Goal: Task Accomplishment & Management: Manage account settings

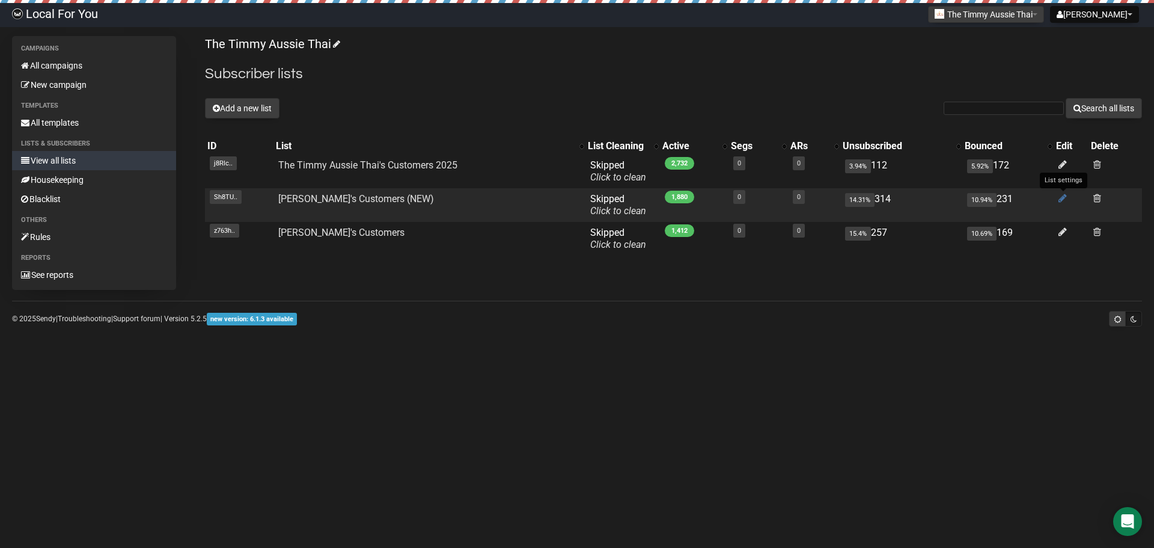
click at [1064, 199] on icon at bounding box center [1063, 198] width 8 height 10
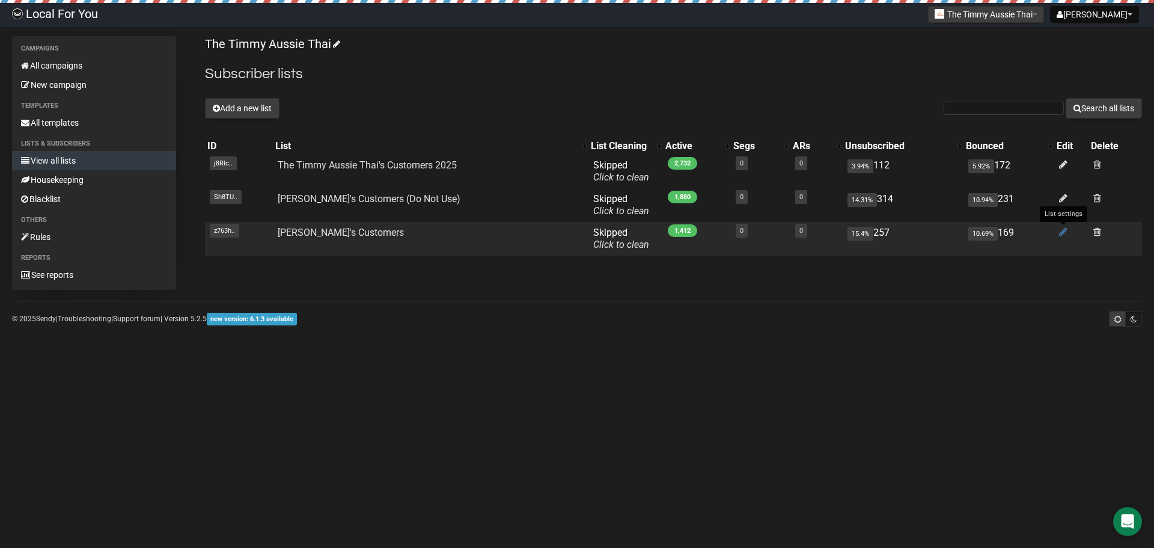
click at [1061, 236] on icon at bounding box center [1063, 232] width 8 height 10
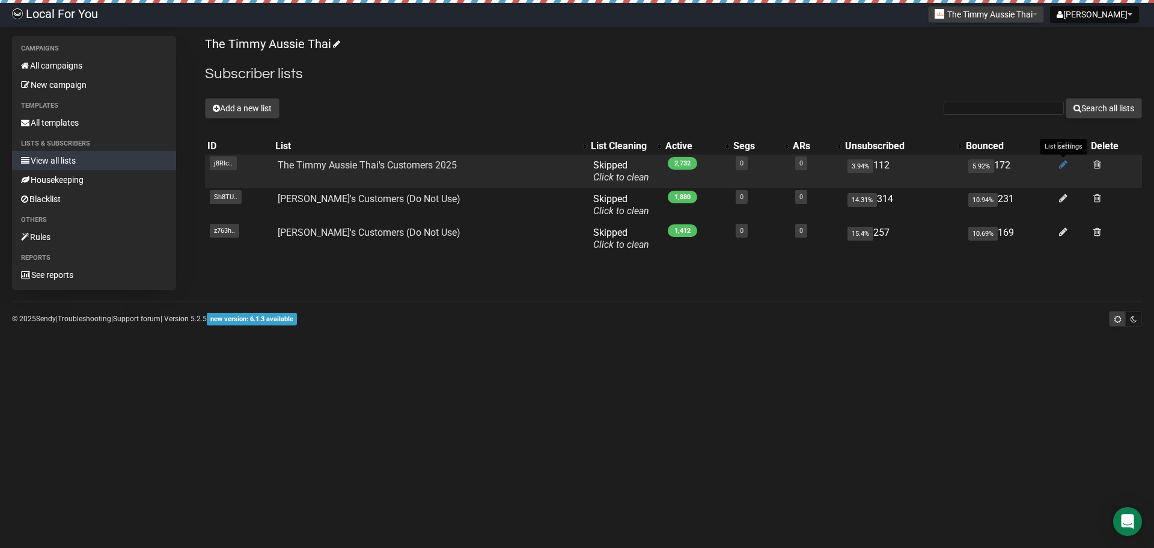
click at [1059, 167] on icon at bounding box center [1063, 164] width 8 height 10
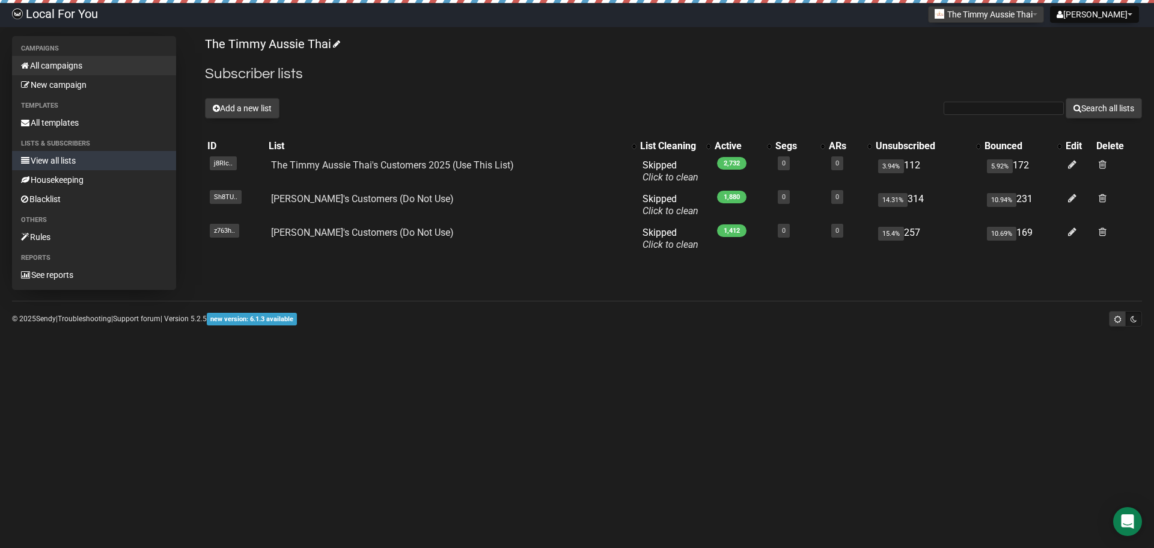
click at [63, 64] on link "All campaigns" at bounding box center [94, 65] width 164 height 19
click at [35, 60] on link "All campaigns" at bounding box center [94, 65] width 164 height 19
